Goal: Find specific page/section: Find specific page/section

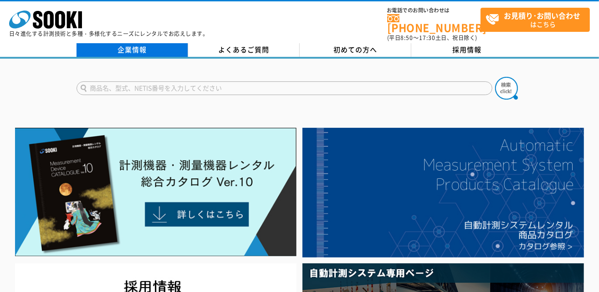
click at [138, 47] on link "企業情報" at bounding box center [132, 50] width 112 height 14
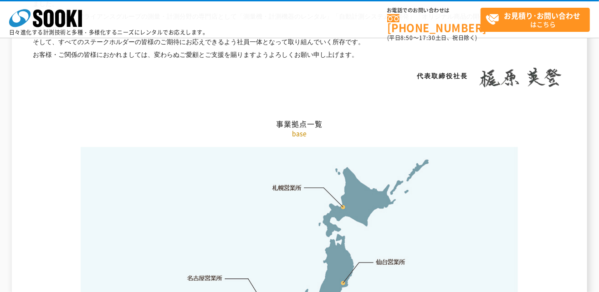
scroll to position [1896, 0]
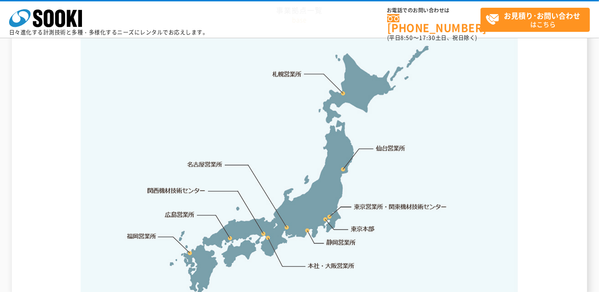
click at [189, 186] on link "関西機材技術センター" at bounding box center [176, 190] width 58 height 9
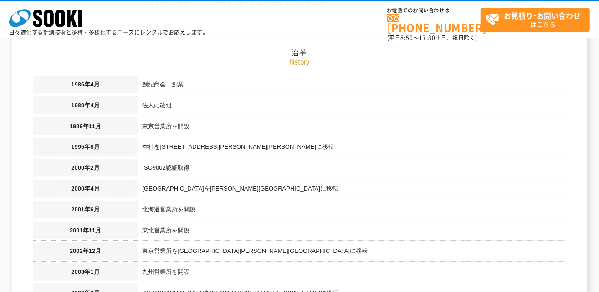
scroll to position [531, 0]
